Goal: Task Accomplishment & Management: Manage account settings

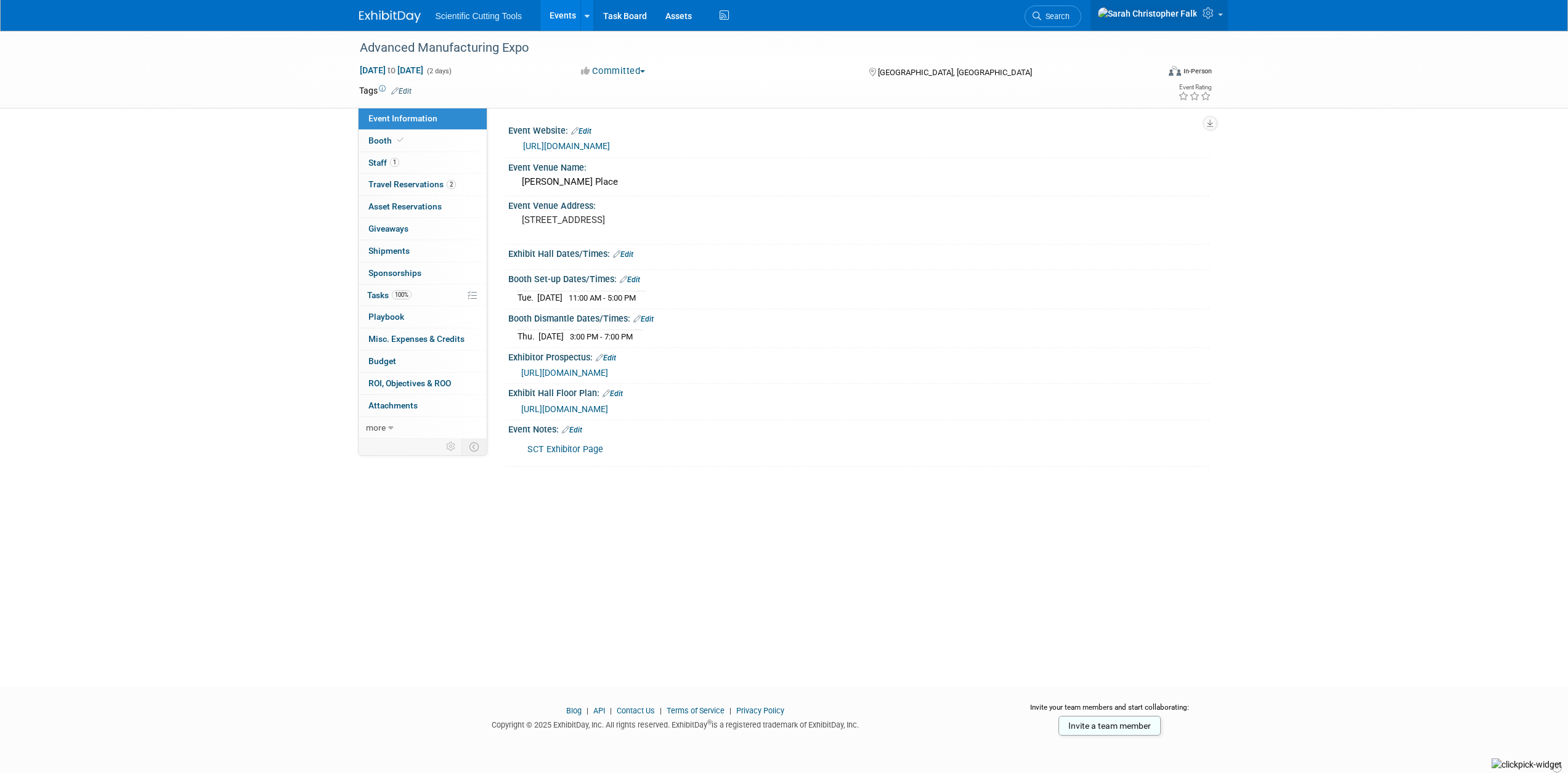
click at [1216, 13] on icon at bounding box center [1209, 13] width 14 height 11
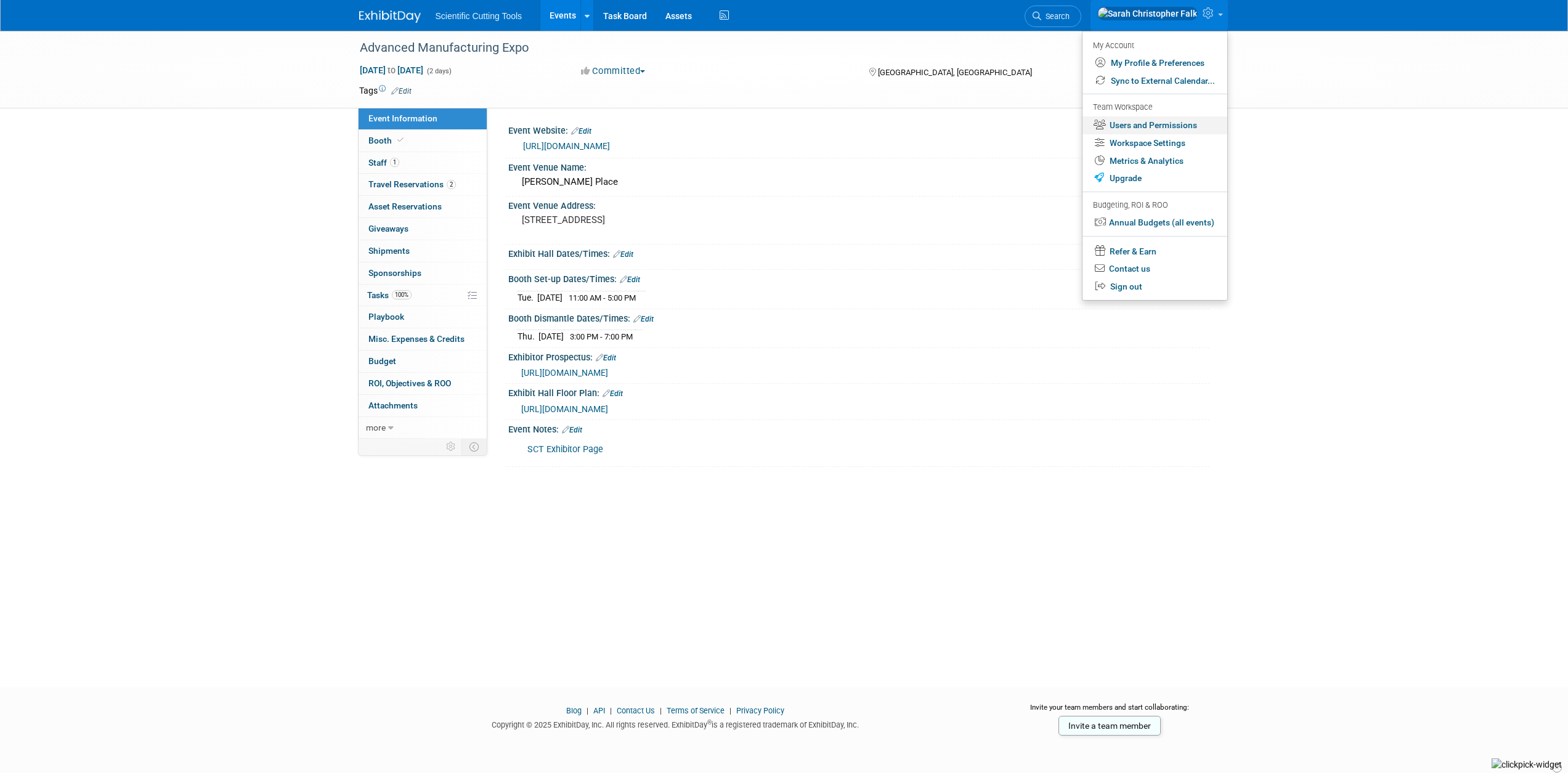
click at [1135, 124] on link "Users and Permissions" at bounding box center [1155, 126] width 145 height 18
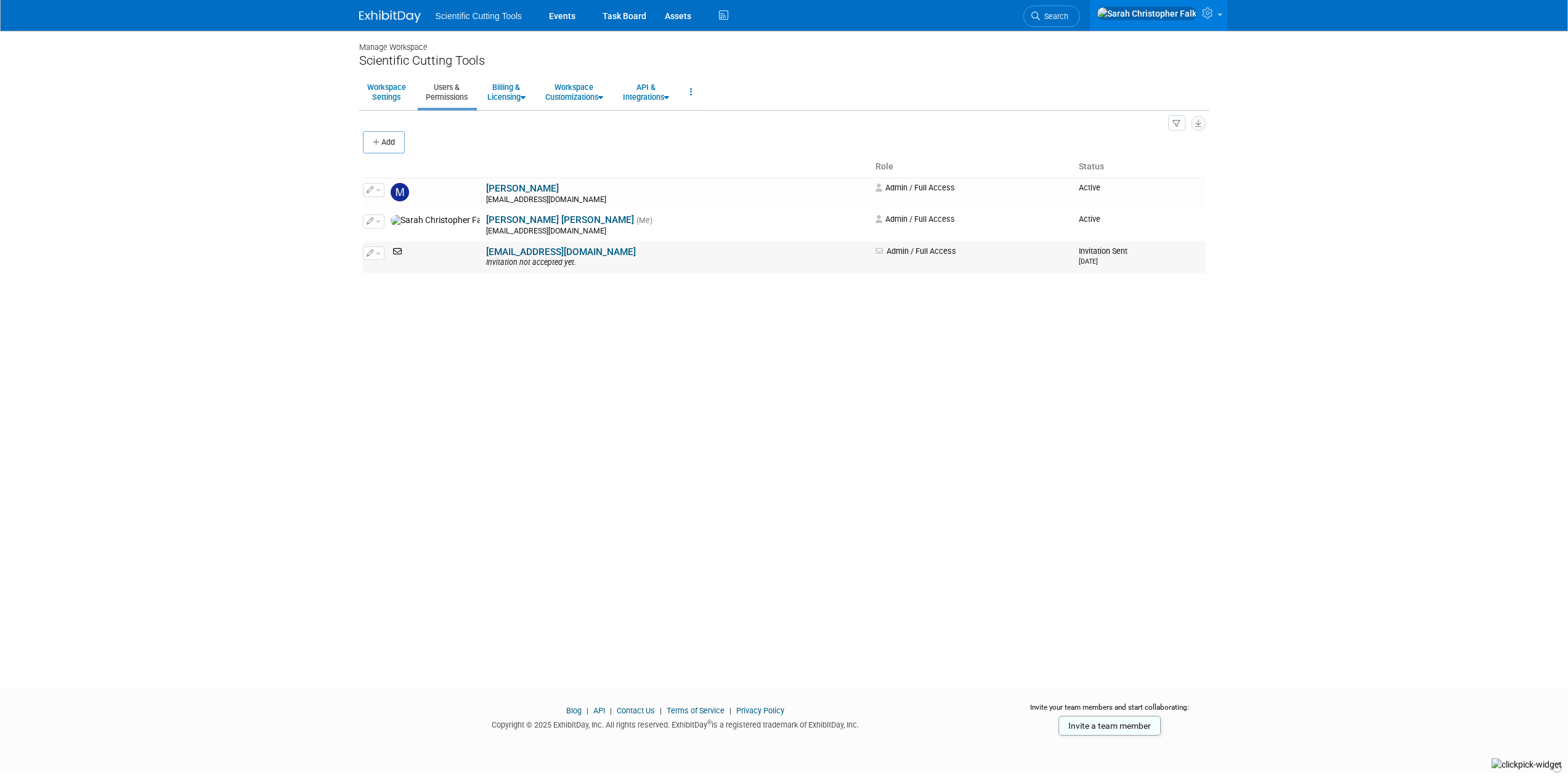
click at [379, 253] on span "button" at bounding box center [378, 254] width 5 height 2
click at [387, 272] on link "Edit" at bounding box center [412, 272] width 97 height 17
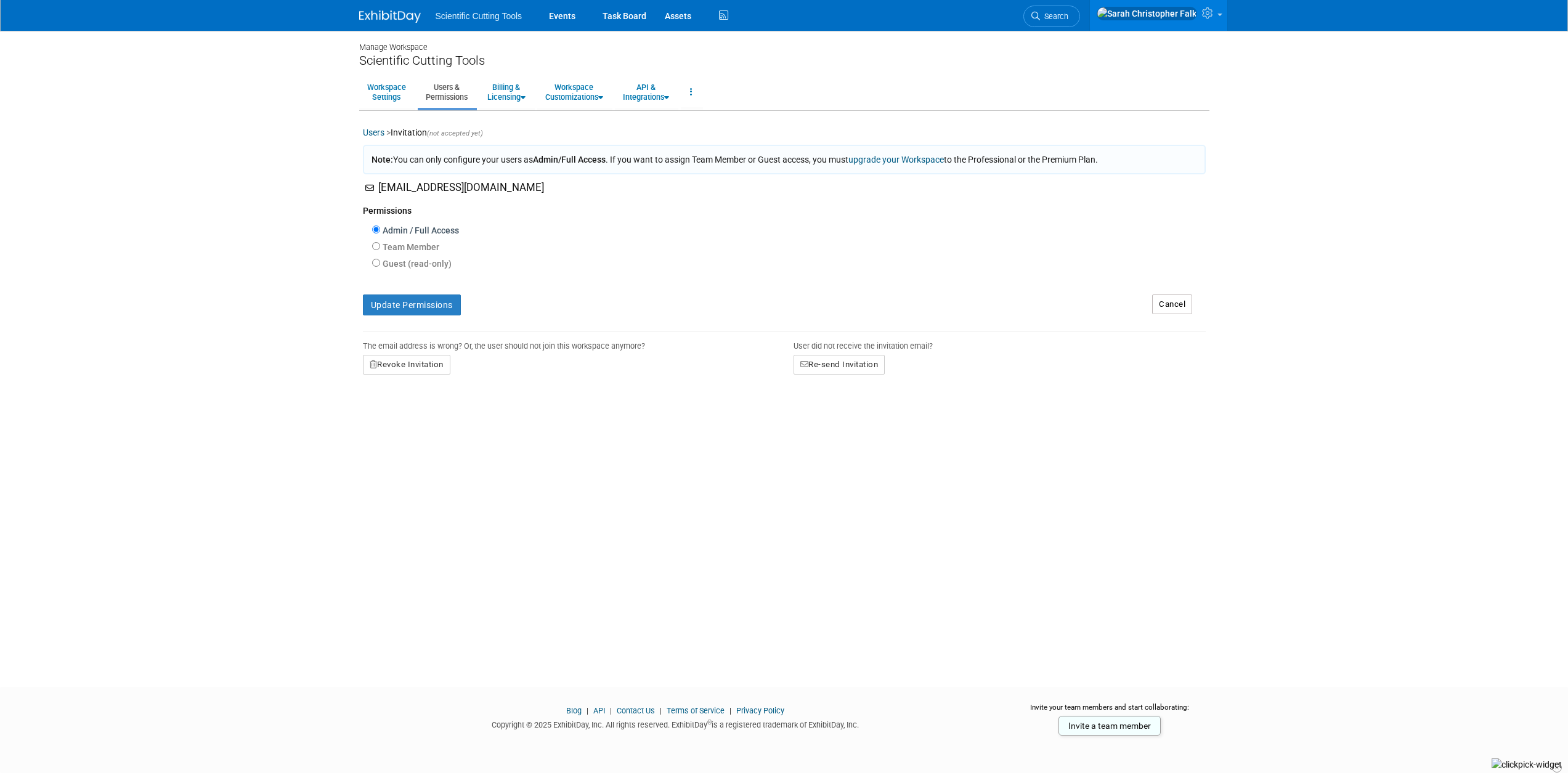
click at [397, 244] on label "Team Member" at bounding box center [410, 247] width 59 height 13
click at [380, 244] on input "Team Member" at bounding box center [375, 246] width 8 height 8
radio input "true"
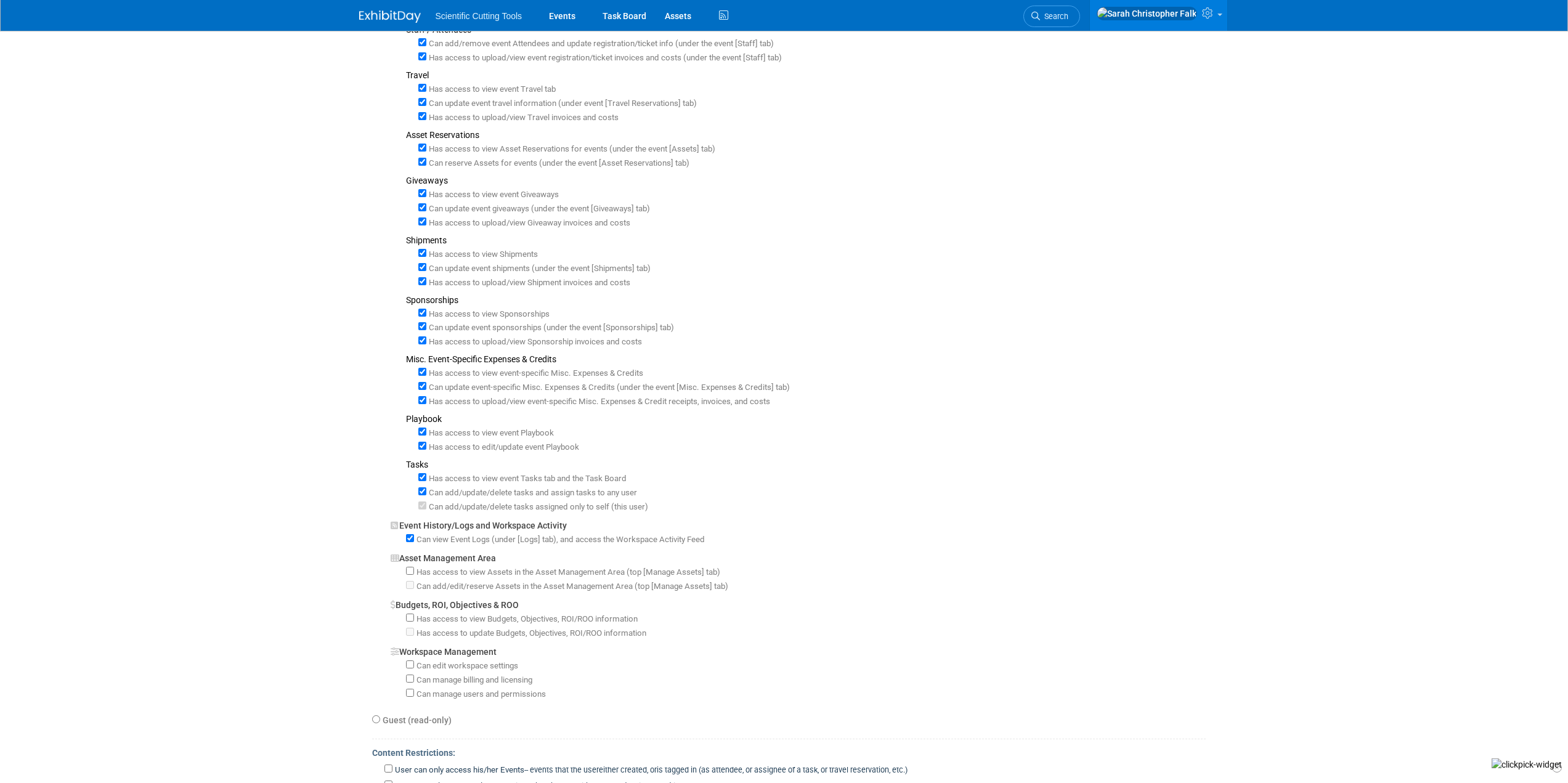
scroll to position [648, 0]
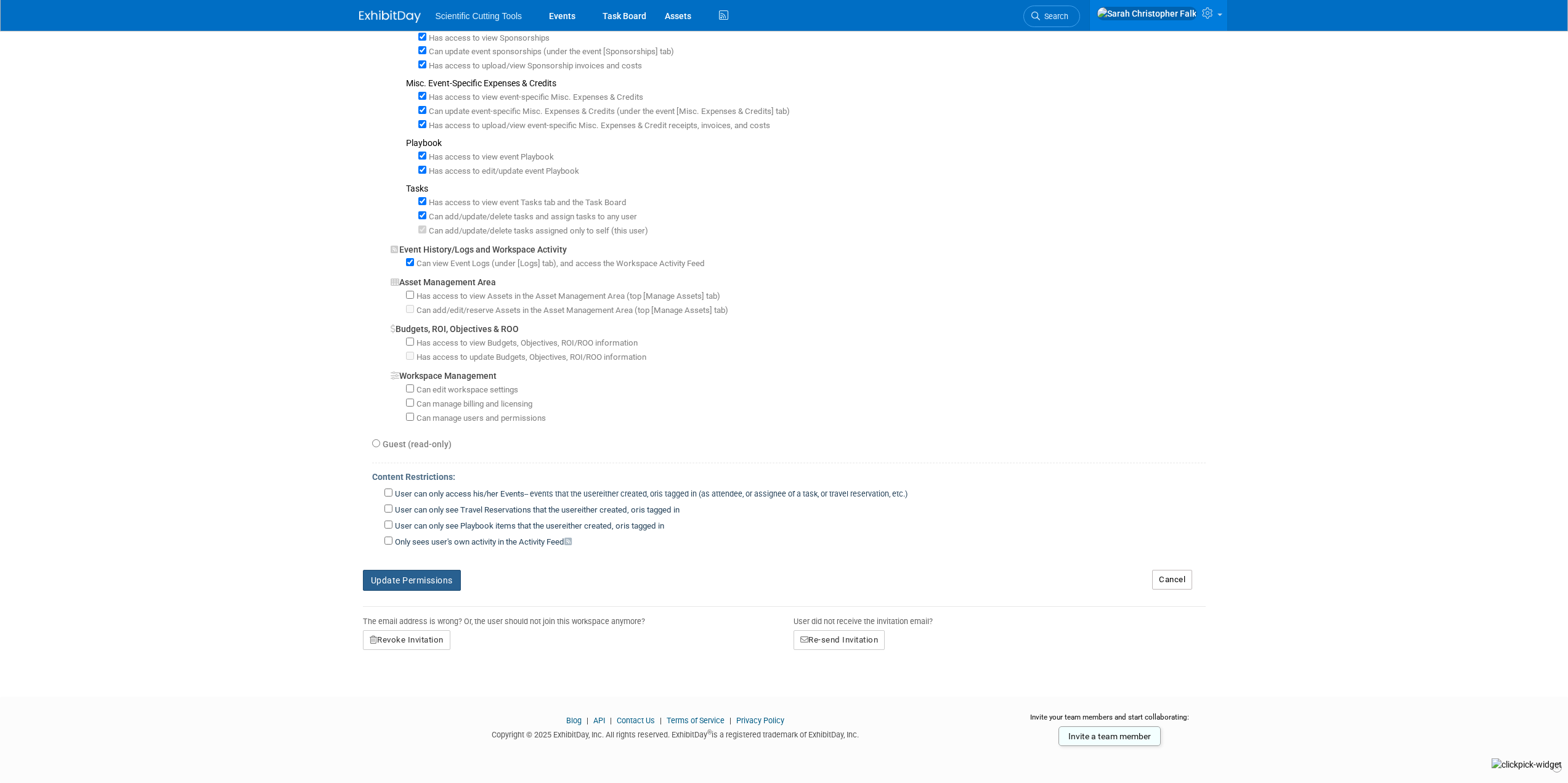
click at [400, 579] on button "Update Permissions" at bounding box center [412, 580] width 98 height 21
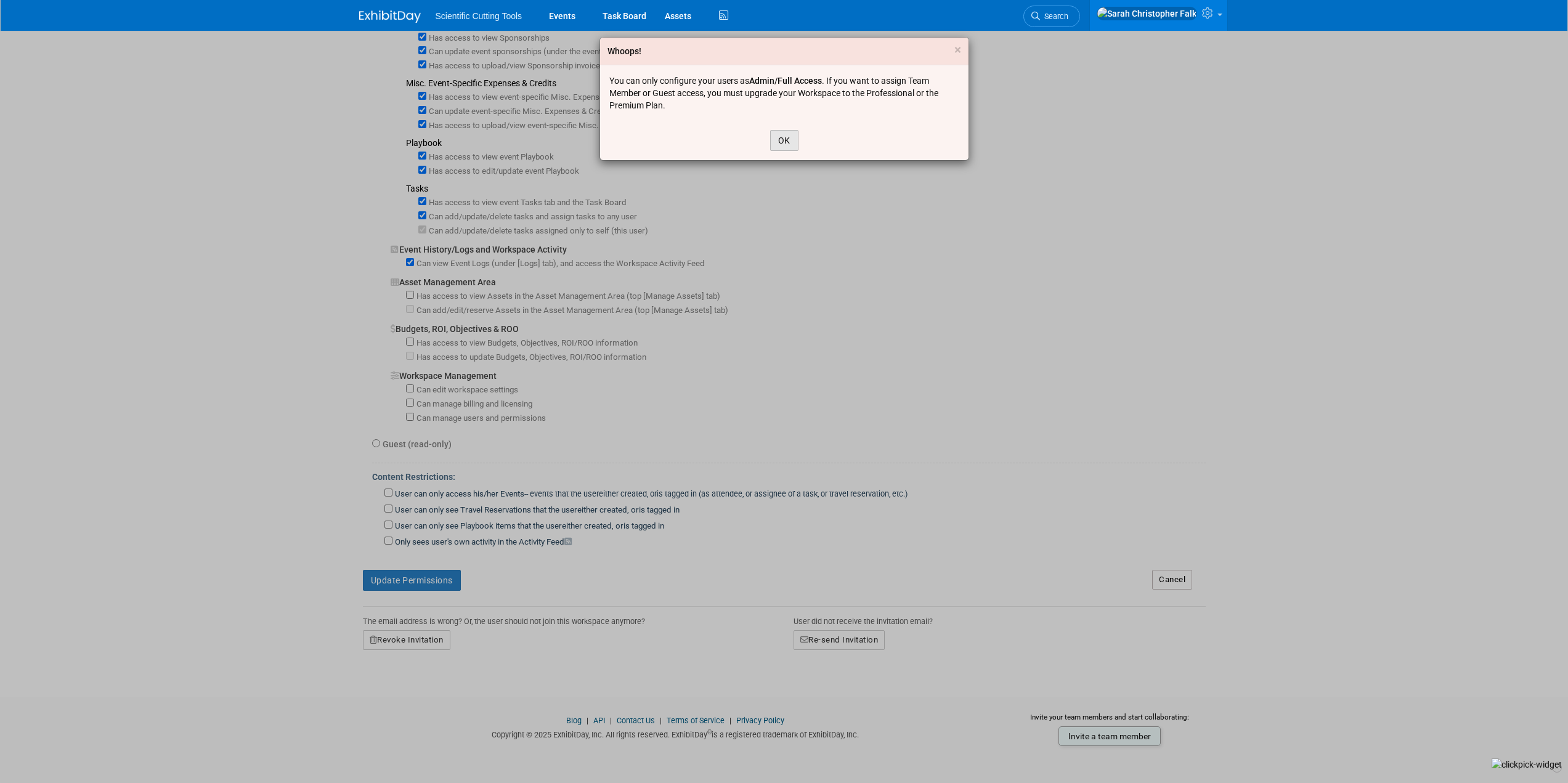
click at [784, 138] on button "OK" at bounding box center [784, 141] width 28 height 21
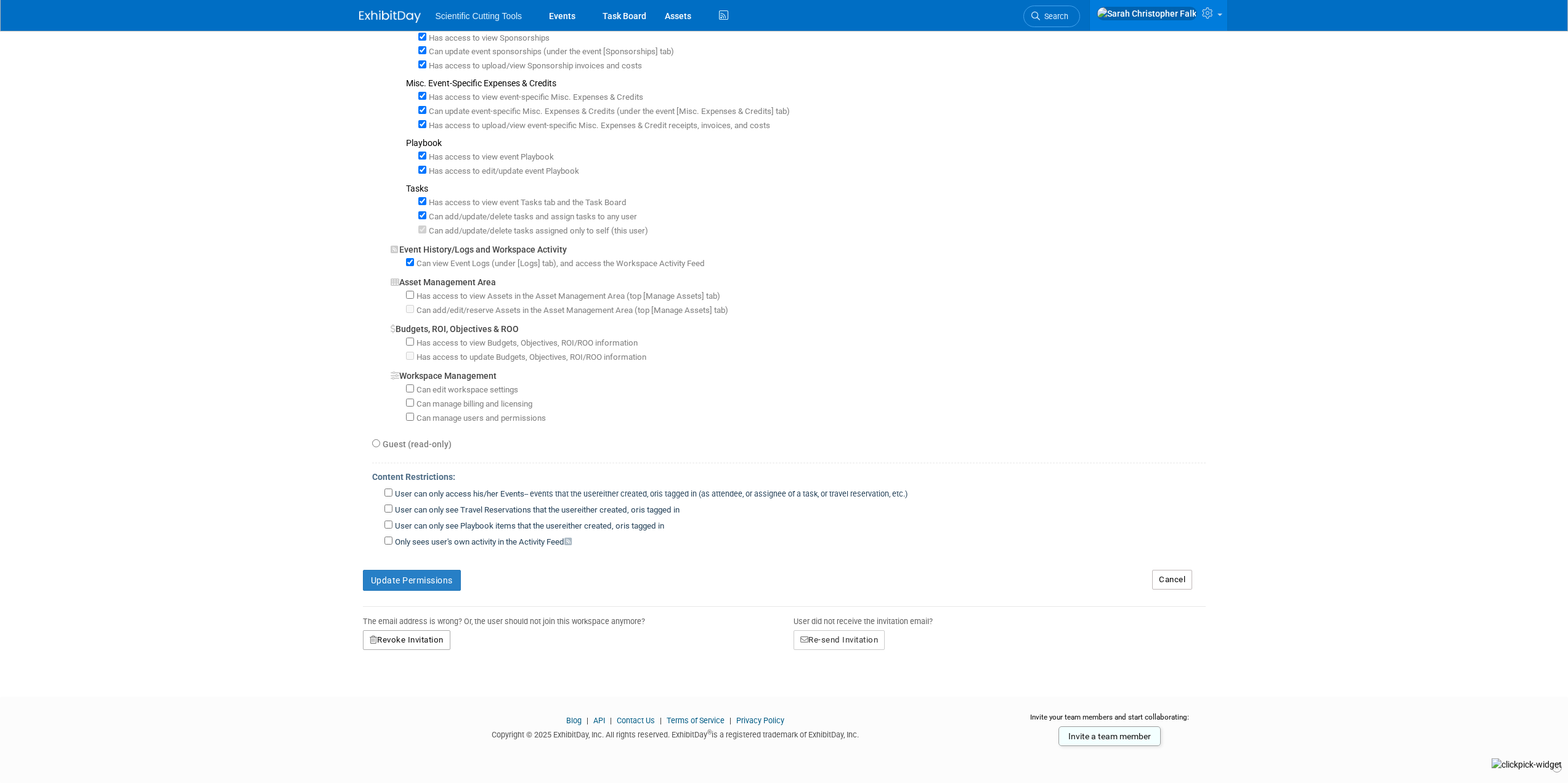
click at [404, 644] on button "Revoke Invitation" at bounding box center [407, 640] width 88 height 20
click at [389, 692] on icon at bounding box center [385, 692] width 9 height 8
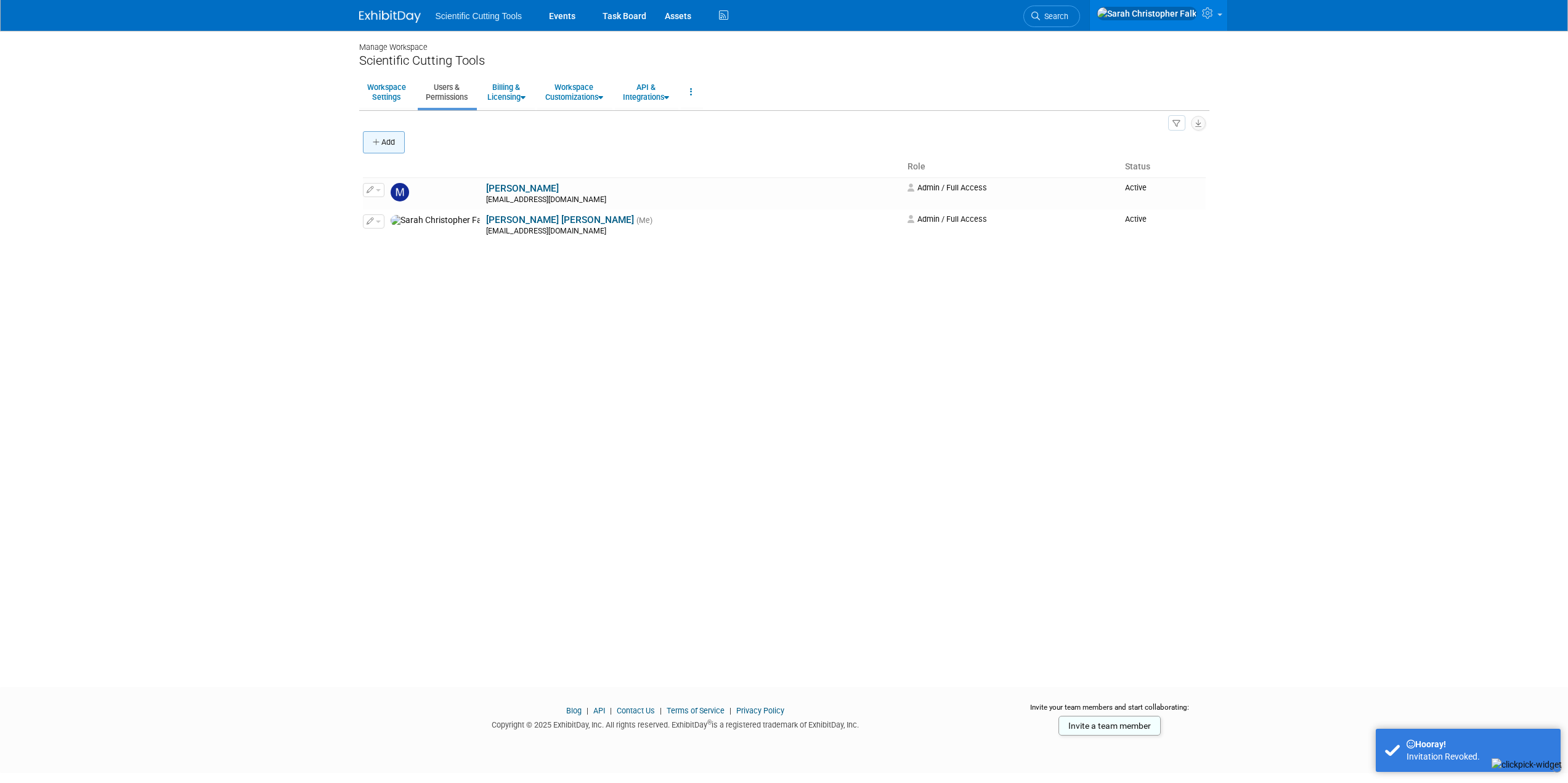
click at [372, 136] on button "Add" at bounding box center [384, 142] width 42 height 22
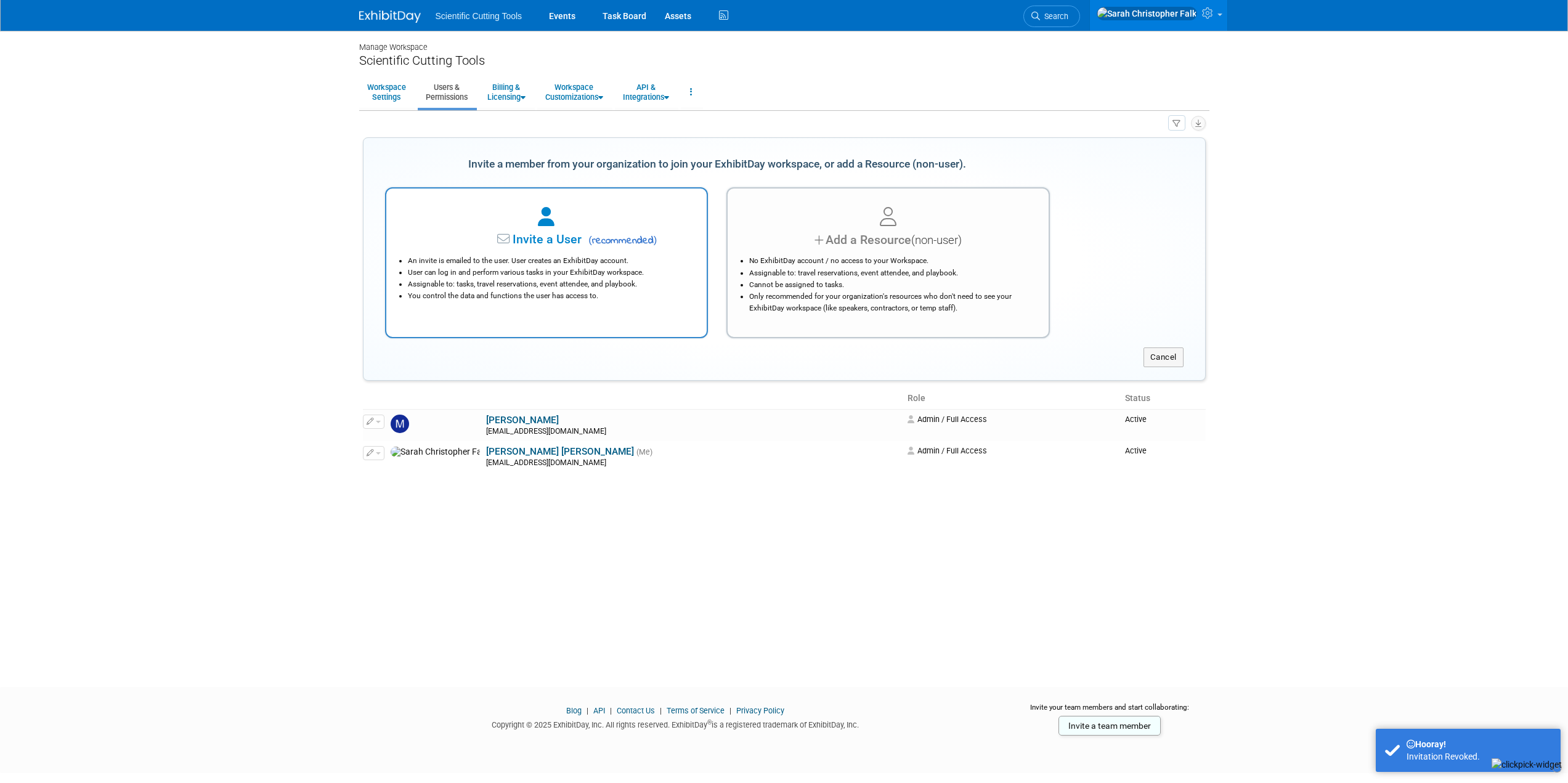
click at [555, 229] on div at bounding box center [546, 217] width 290 height 27
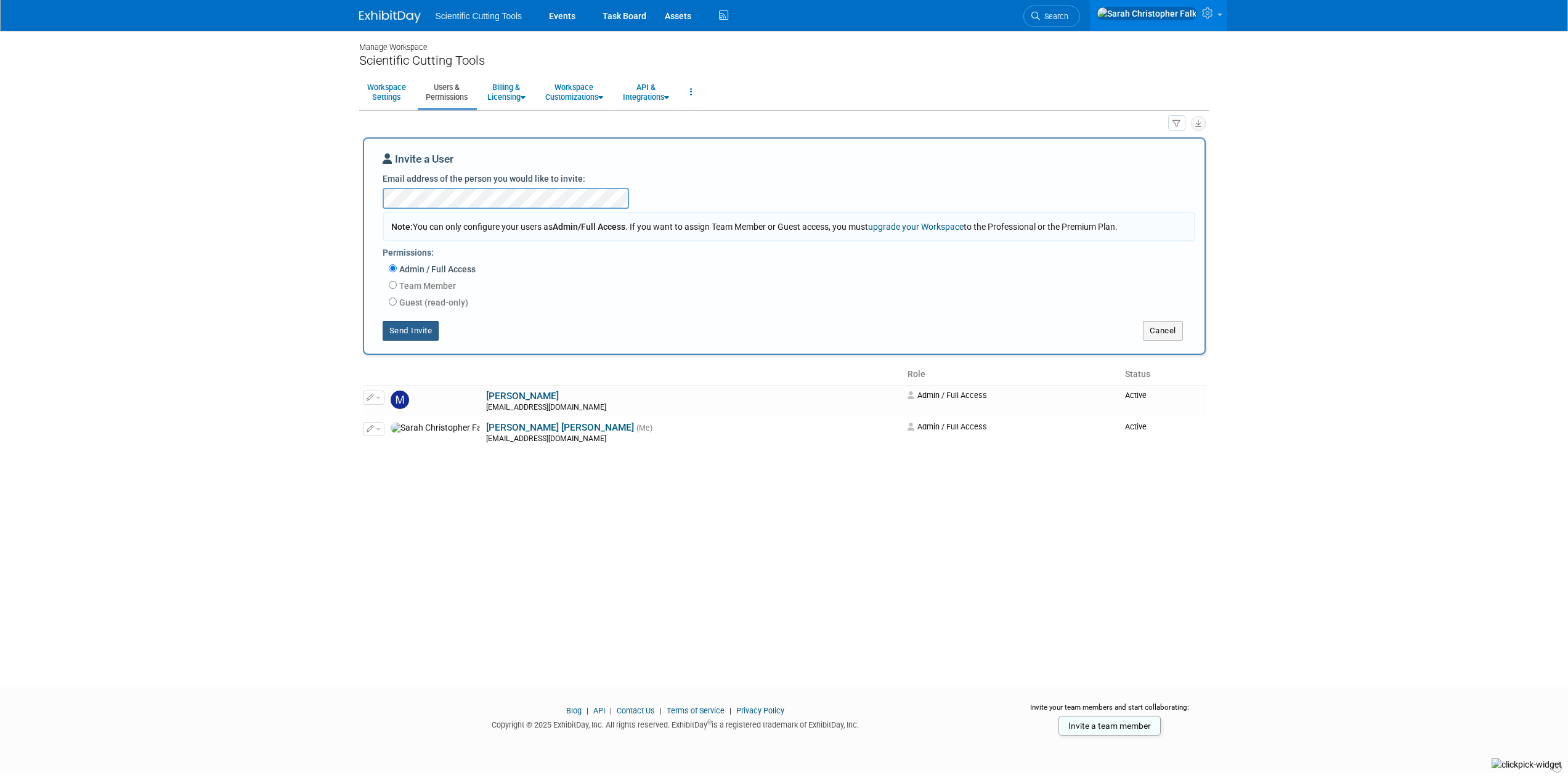
click at [402, 335] on button "Send Invite" at bounding box center [411, 331] width 57 height 20
